Goal: Transaction & Acquisition: Purchase product/service

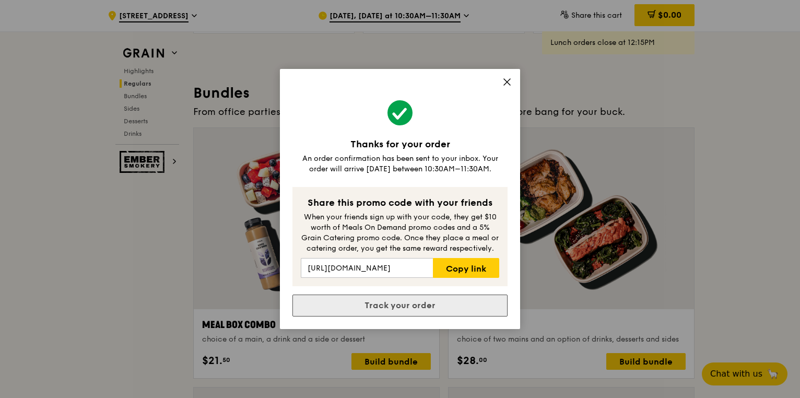
click at [410, 303] on link "Track your order" at bounding box center [400, 306] width 215 height 22
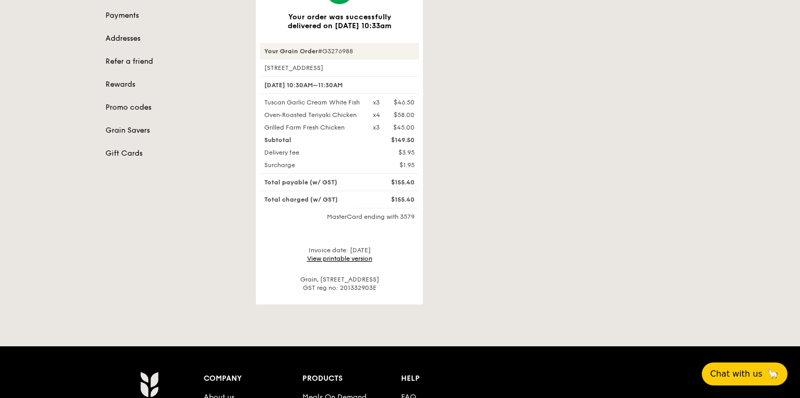
scroll to position [209, 0]
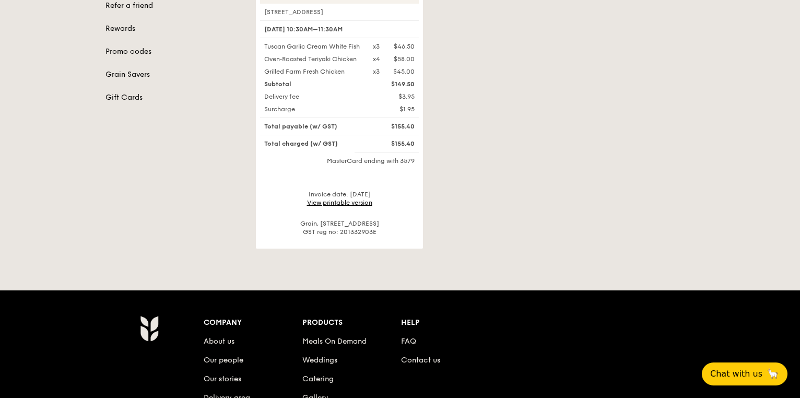
click at [346, 206] on link "View printable version" at bounding box center [339, 202] width 65 height 7
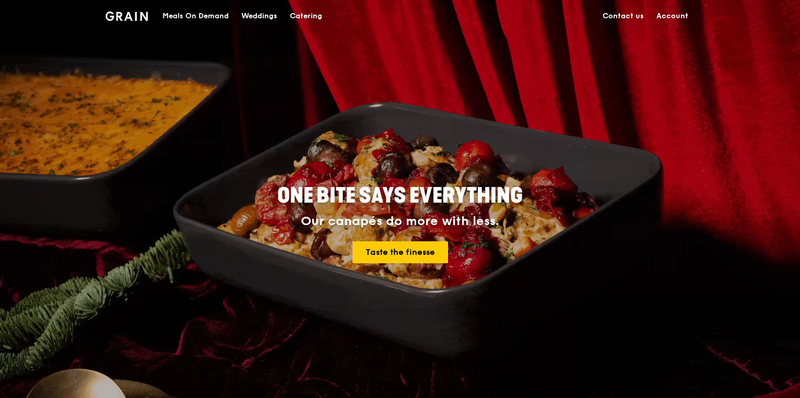
click at [194, 15] on div "Meals On Demand" at bounding box center [195, 16] width 66 height 31
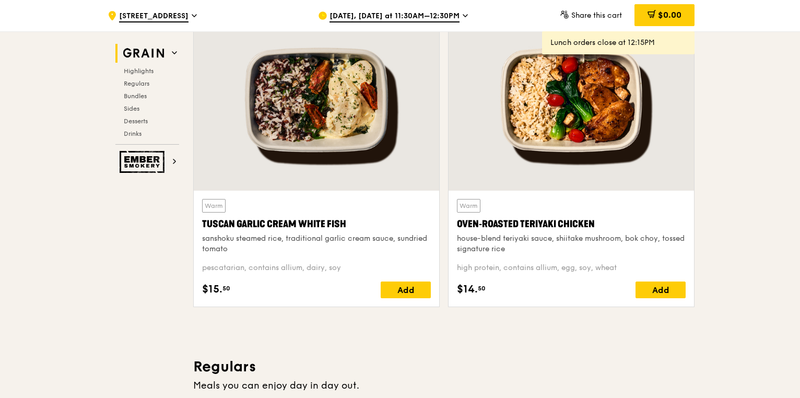
scroll to position [376, 0]
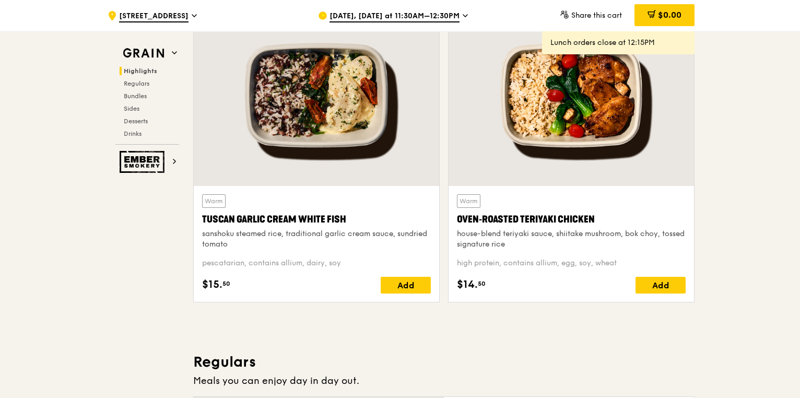
drag, startPoint x: 202, startPoint y: 219, endPoint x: 349, endPoint y: 221, distance: 146.8
click at [349, 221] on div "Tuscan Garlic Cream White Fish" at bounding box center [316, 219] width 229 height 15
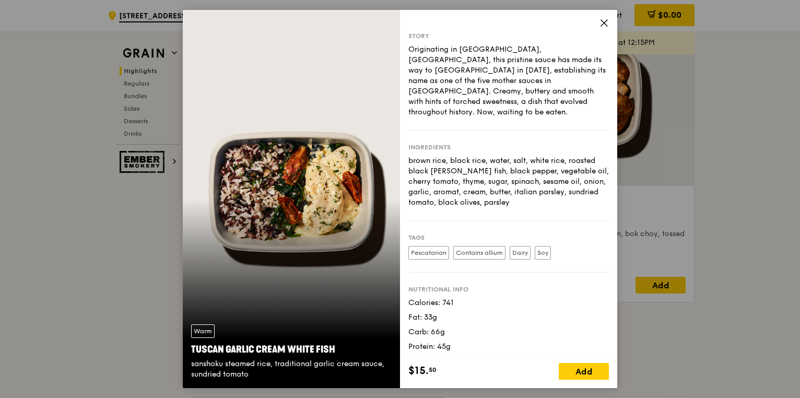
copy div "Tuscan Garlic Cream White Fish"
click at [606, 21] on icon at bounding box center [604, 23] width 6 height 6
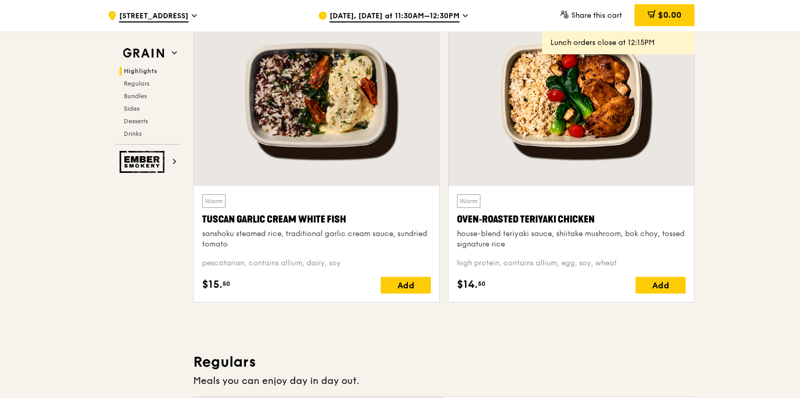
drag, startPoint x: 232, startPoint y: 244, endPoint x: 203, endPoint y: 237, distance: 30.7
click at [203, 237] on div "sanshoku steamed rice, traditional garlic cream sauce, sundried tomato" at bounding box center [316, 239] width 229 height 21
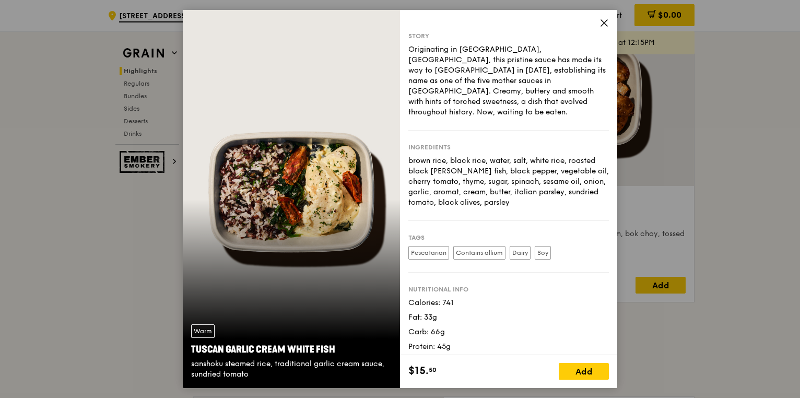
copy div "sanshoku steamed rice, traditional garlic cream sauce, sundried tomato"
click at [600, 21] on icon at bounding box center [604, 22] width 9 height 9
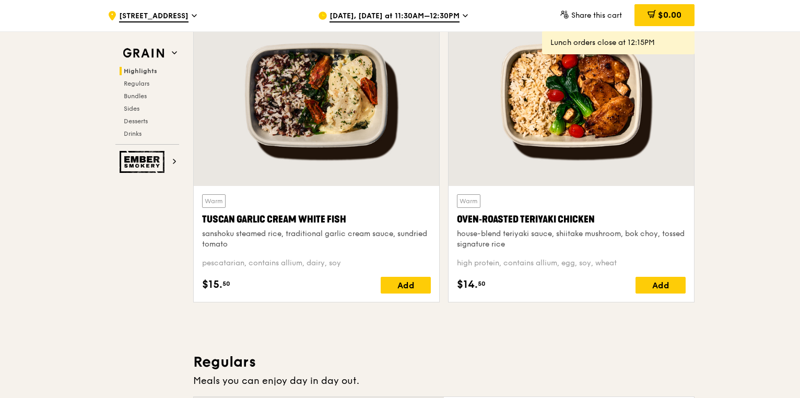
drag, startPoint x: 455, startPoint y: 217, endPoint x: 601, endPoint y: 218, distance: 145.7
click at [601, 218] on div "Warm Oven‑Roasted Teriyaki Chicken house-blend teriyaki sauce, shiitake mushroo…" at bounding box center [572, 244] width 246 height 116
copy div "Oven‑Roasted Teriyaki Chicken"
drag, startPoint x: 459, startPoint y: 234, endPoint x: 532, endPoint y: 246, distance: 73.6
click at [532, 246] on div "house-blend teriyaki sauce, shiitake mushroom, bok choy, tossed signature rice" at bounding box center [571, 239] width 229 height 21
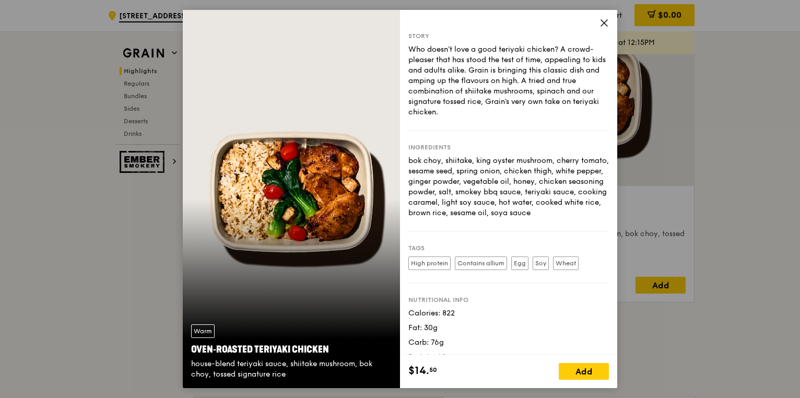
copy div "ouse-blend teriyaki sauce, shiitake mushroom, bok choy, tossed signature rice"
click at [604, 25] on icon at bounding box center [604, 22] width 9 height 9
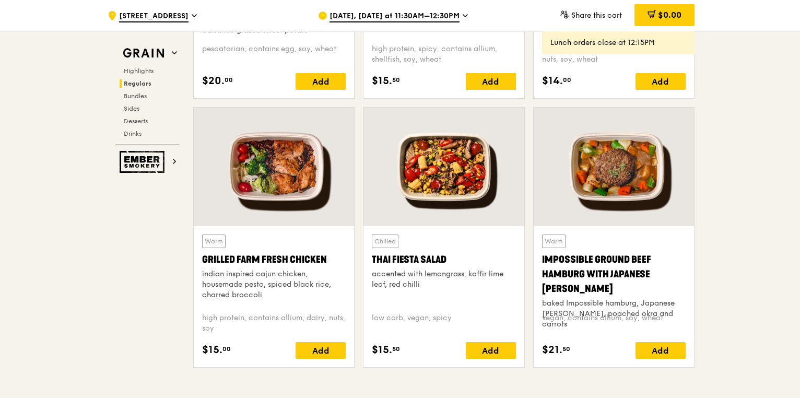
scroll to position [1170, 0]
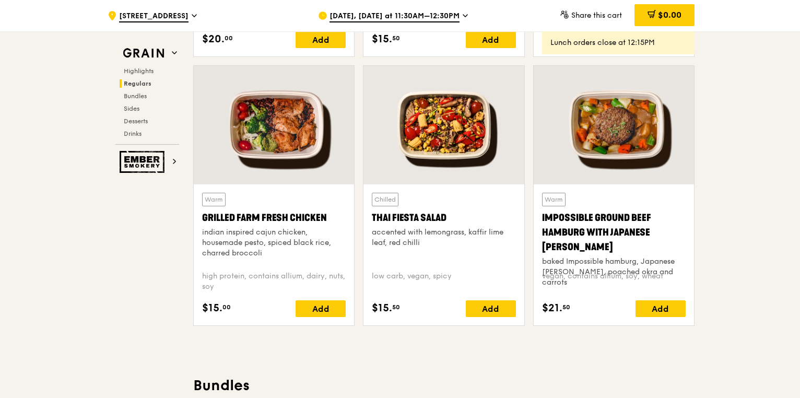
drag, startPoint x: 203, startPoint y: 217, endPoint x: 325, endPoint y: 220, distance: 122.3
click at [325, 220] on div "Grilled Farm Fresh Chicken" at bounding box center [274, 218] width 144 height 15
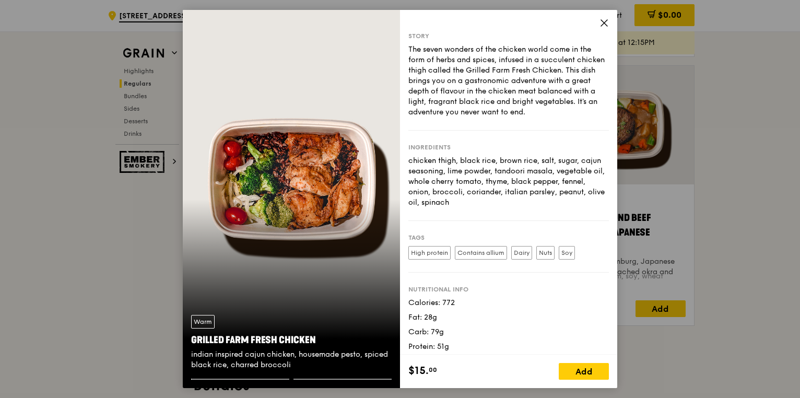
copy div "Grilled Farm Fresh Chicken"
click at [609, 19] on icon at bounding box center [604, 22] width 9 height 9
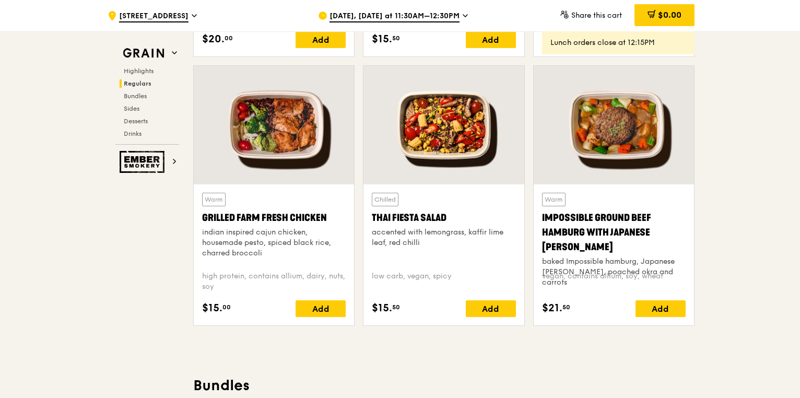
drag, startPoint x: 202, startPoint y: 230, endPoint x: 268, endPoint y: 254, distance: 70.6
click at [268, 254] on div "indian inspired cajun chicken, housemade pesto, spiced black rice, charred broc…" at bounding box center [274, 242] width 144 height 31
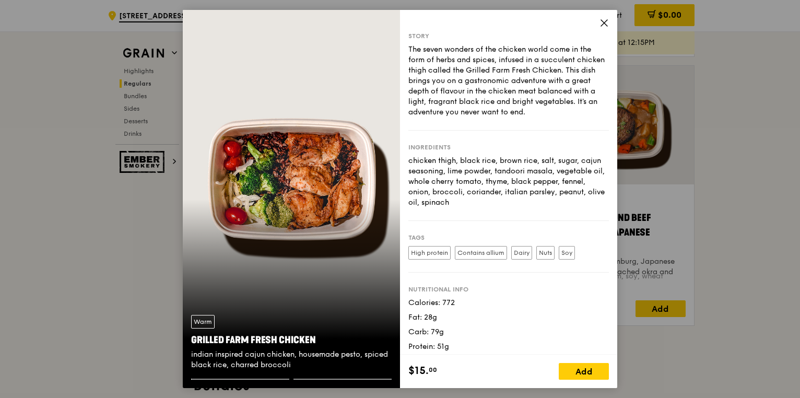
copy div "indian inspired cajun chicken, housemade pesto, spiced black rice, charred broc…"
